Goal: Find specific page/section: Find specific page/section

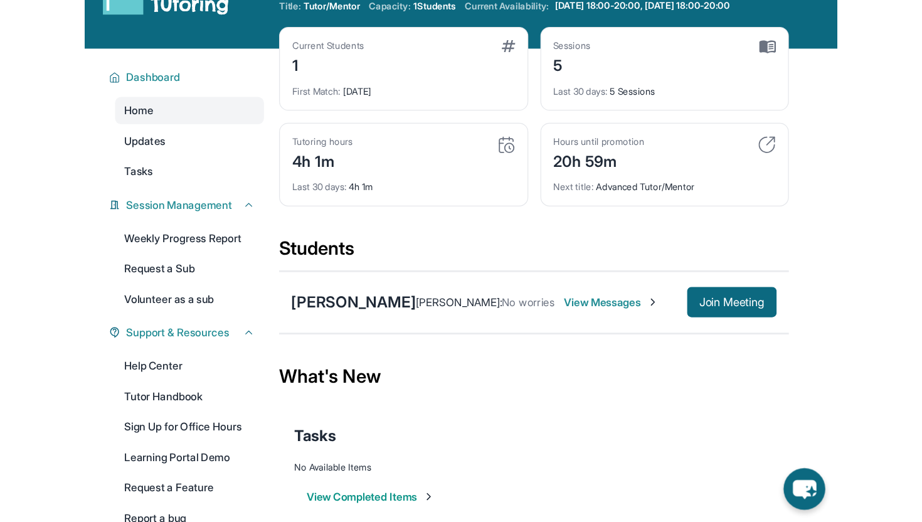
scroll to position [54, 0]
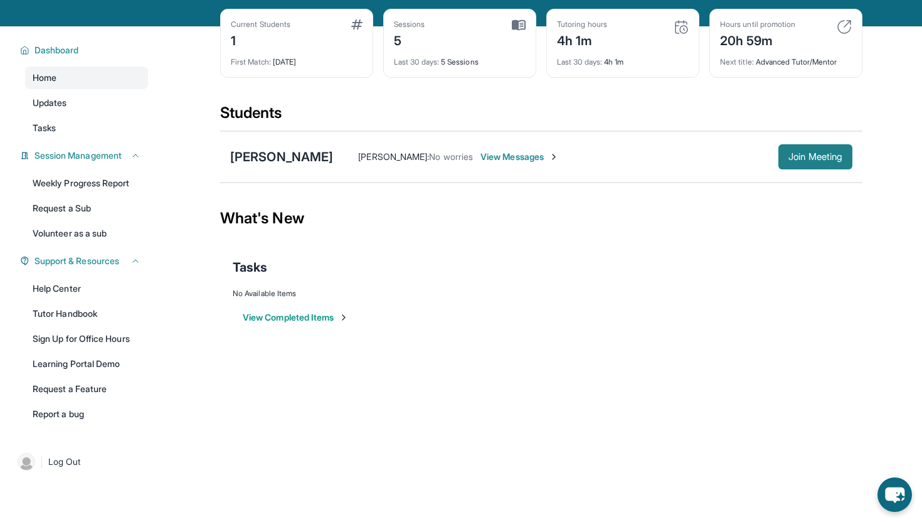
click at [621, 154] on span "Join Meeting" at bounding box center [815, 157] width 54 height 8
click at [621, 161] on span "Join Meeting" at bounding box center [815, 157] width 54 height 8
click at [621, 157] on span "Join Meeting" at bounding box center [815, 157] width 54 height 8
click at [621, 153] on span "Join Meeting" at bounding box center [815, 157] width 54 height 8
click at [255, 157] on div "[PERSON_NAME]" at bounding box center [281, 157] width 103 height 18
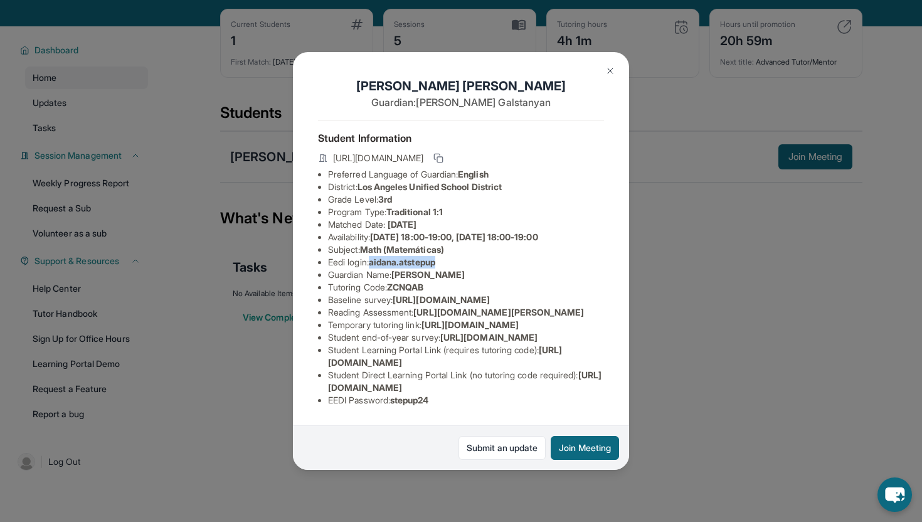
drag, startPoint x: 448, startPoint y: 260, endPoint x: 375, endPoint y: 264, distance: 73.5
click at [375, 264] on li "Eedi login : [PERSON_NAME].atstepup" at bounding box center [466, 262] width 276 height 13
copy span "aidana.atstepup"
click at [611, 71] on img at bounding box center [610, 71] width 10 height 10
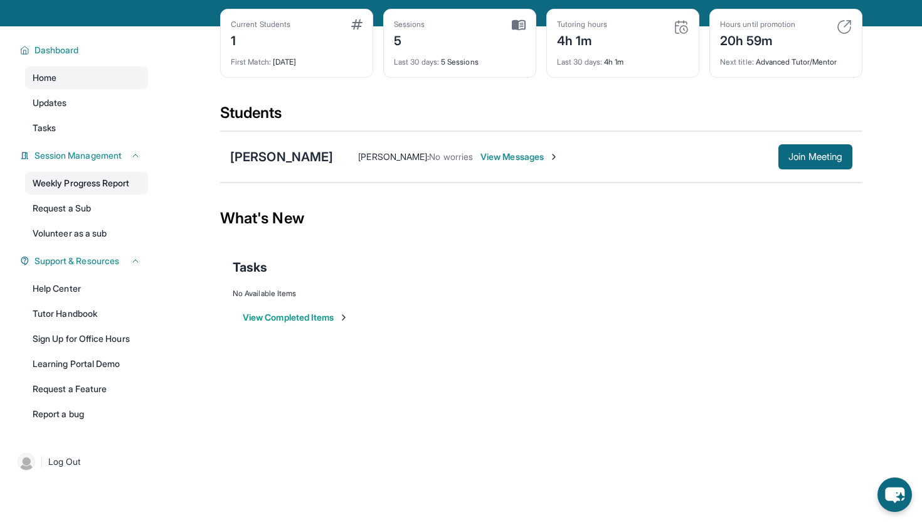
click at [87, 181] on link "Weekly Progress Report" at bounding box center [86, 183] width 123 height 23
